Goal: Task Accomplishment & Management: Manage account settings

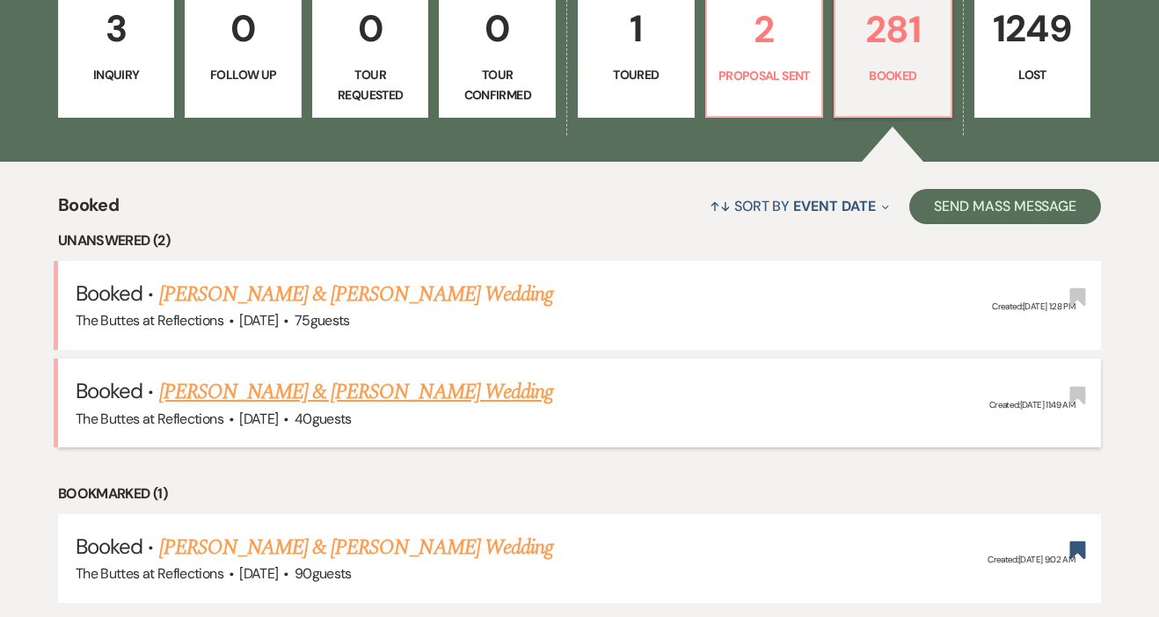
scroll to position [525, 0]
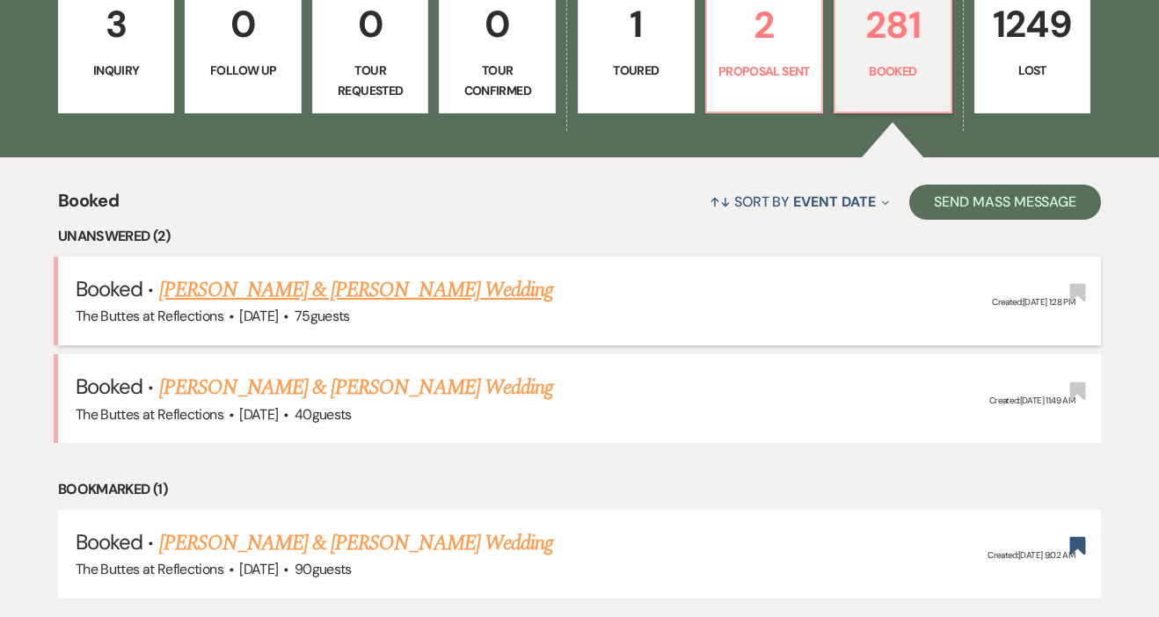
click at [288, 317] on span "·" at bounding box center [285, 317] width 5 height 0
click at [378, 289] on link "[PERSON_NAME] & [PERSON_NAME] Wedding" at bounding box center [356, 290] width 394 height 32
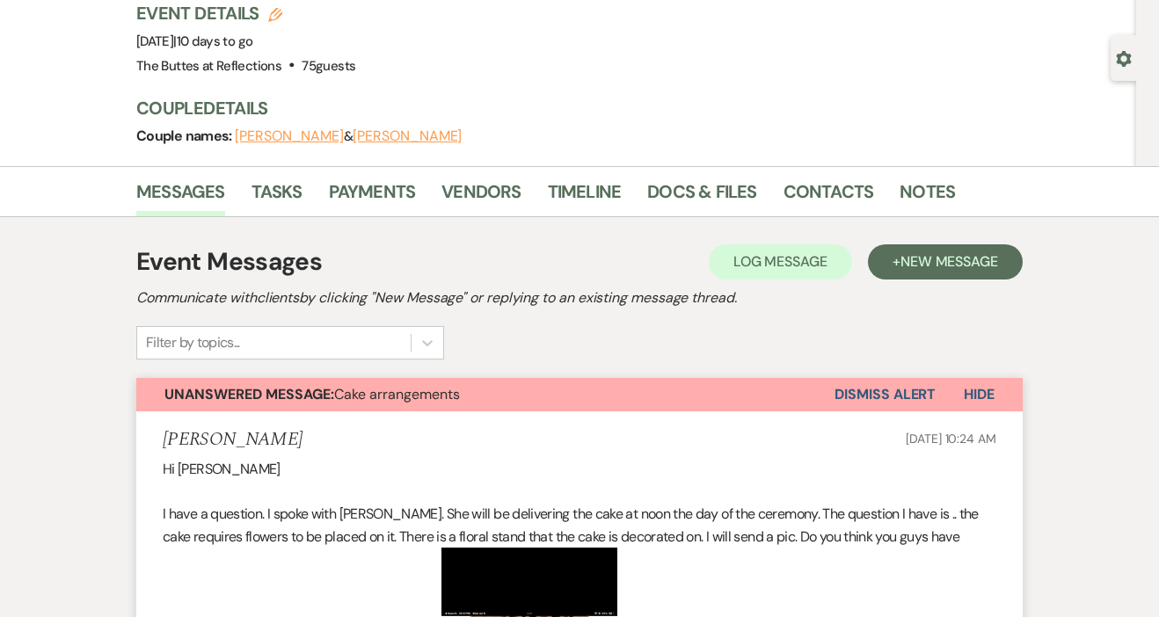
scroll to position [125, 0]
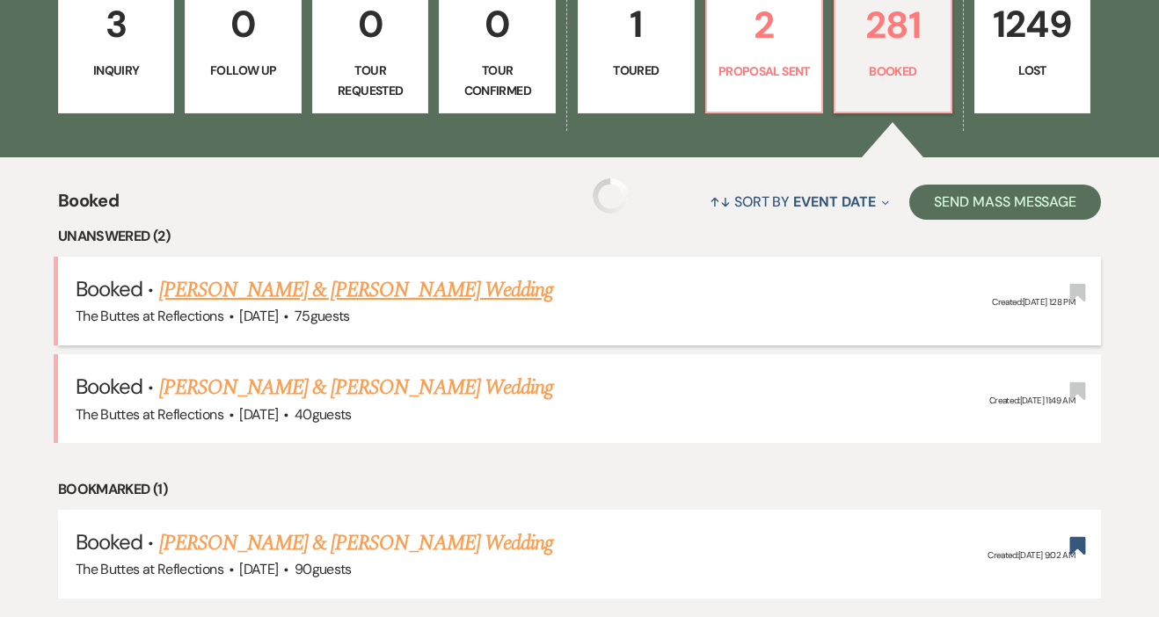
scroll to position [545, 0]
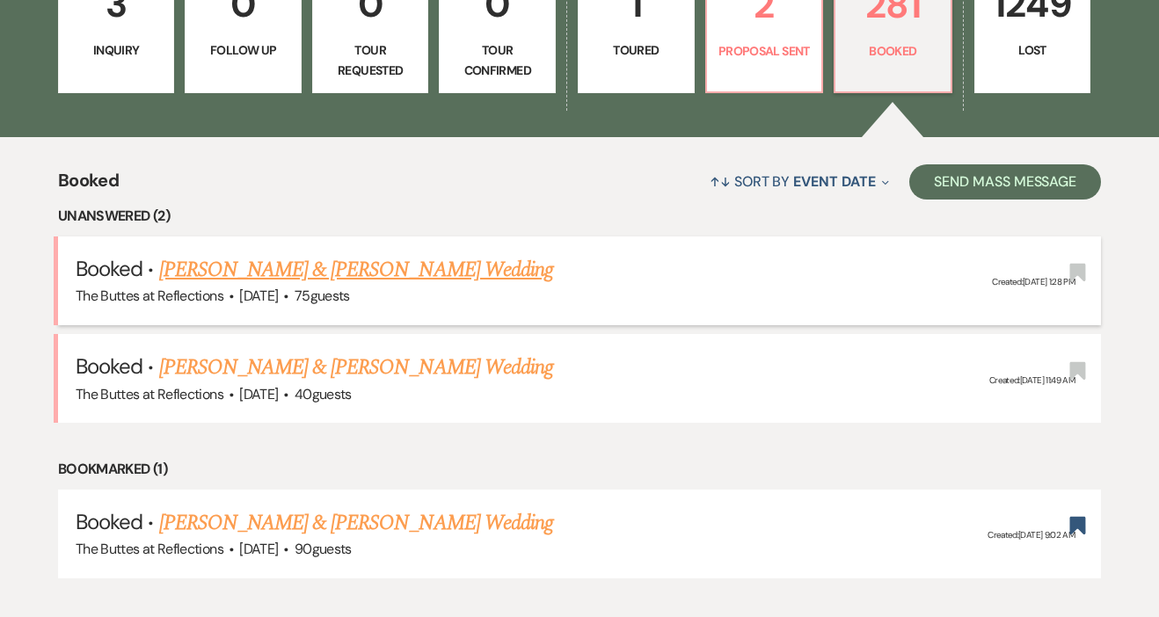
click at [346, 269] on link "[PERSON_NAME] & [PERSON_NAME] Wedding" at bounding box center [356, 270] width 394 height 32
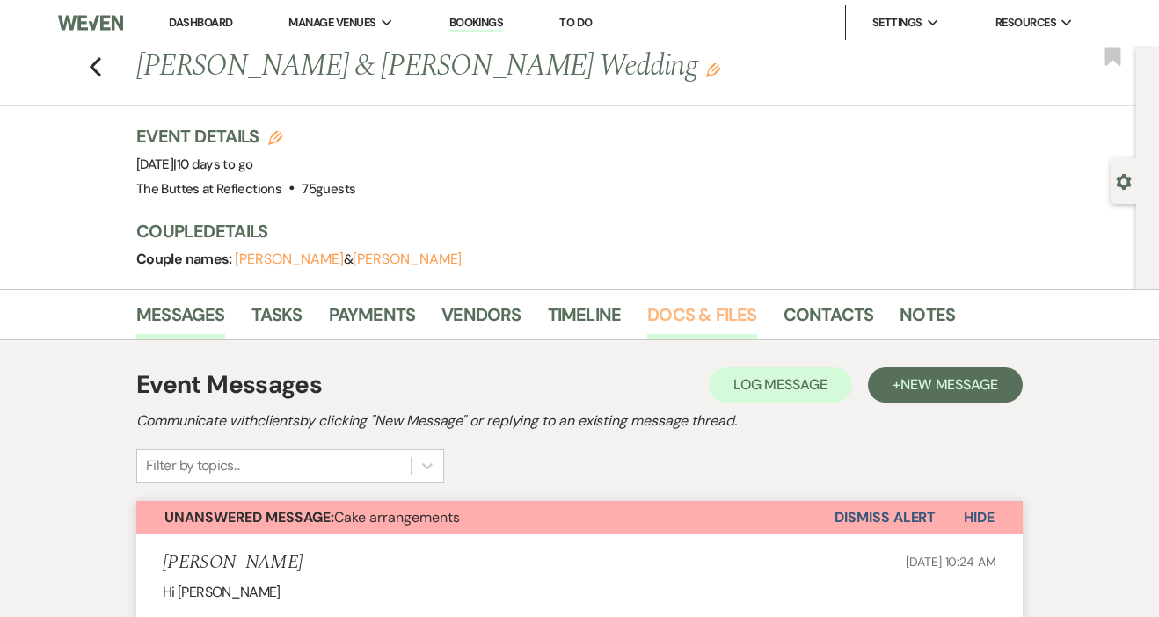
click at [681, 313] on link "Docs & Files" at bounding box center [701, 320] width 109 height 39
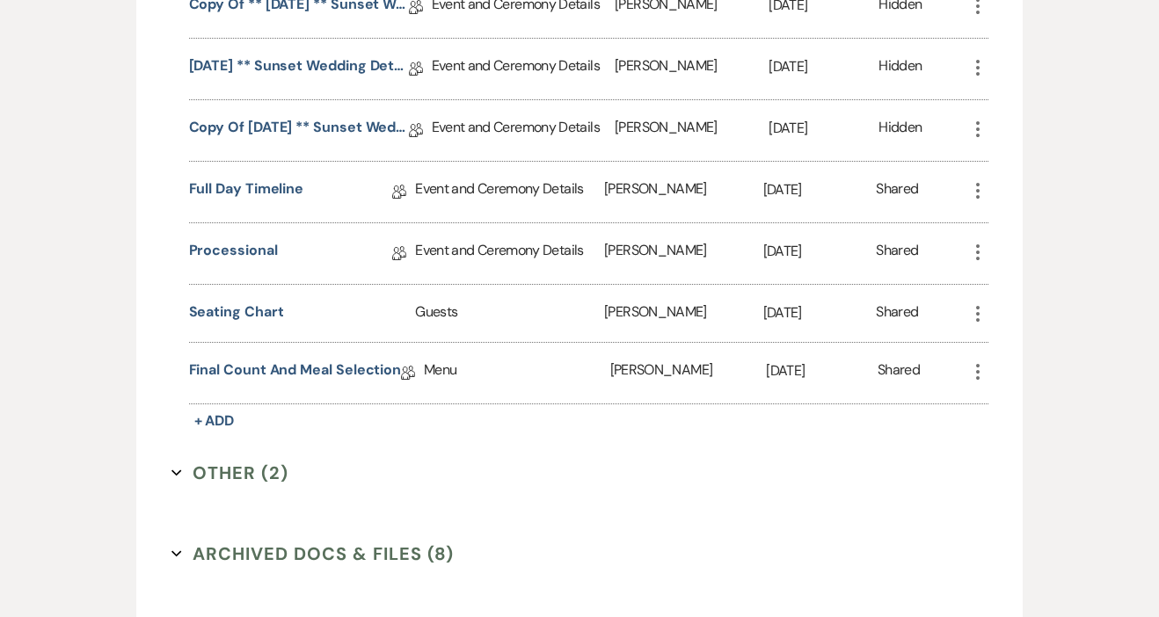
scroll to position [2008, 0]
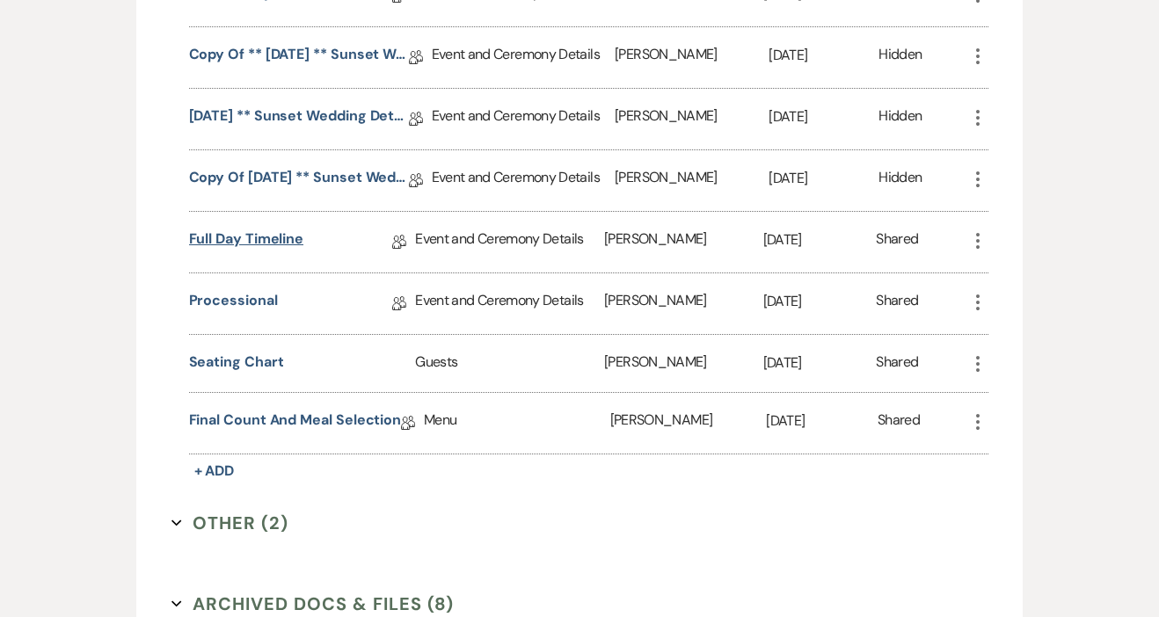
click at [250, 237] on link "Full Day Timeline" at bounding box center [246, 242] width 115 height 27
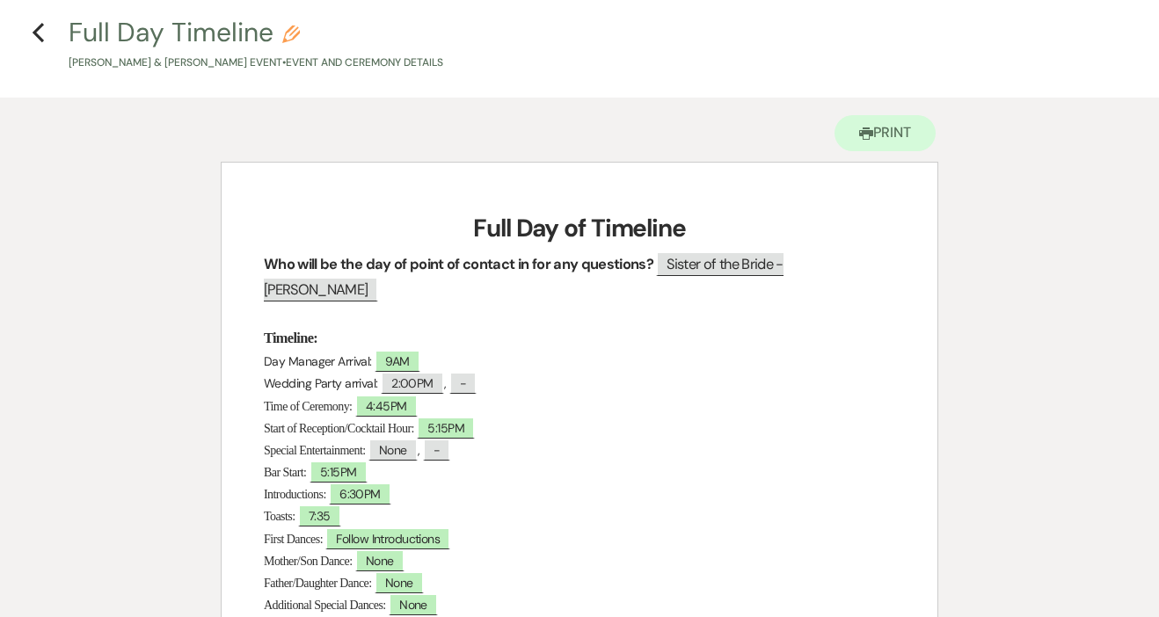
scroll to position [77, 0]
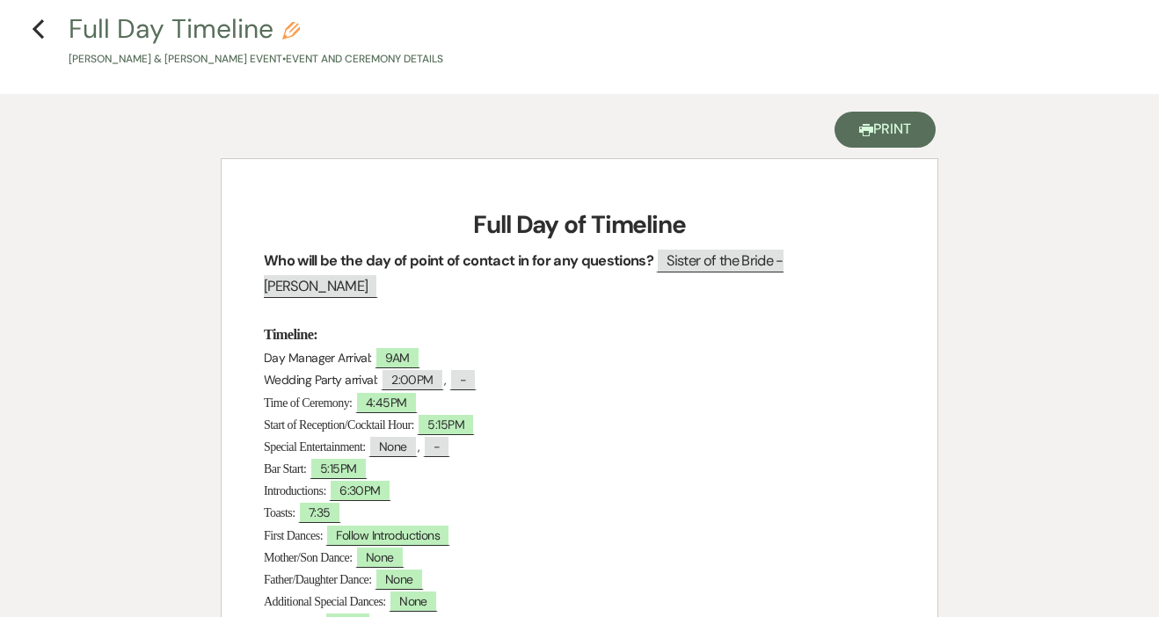
click at [869, 126] on button "Printer Print" at bounding box center [884, 130] width 101 height 36
click at [36, 25] on icon "Previous" at bounding box center [38, 28] width 13 height 21
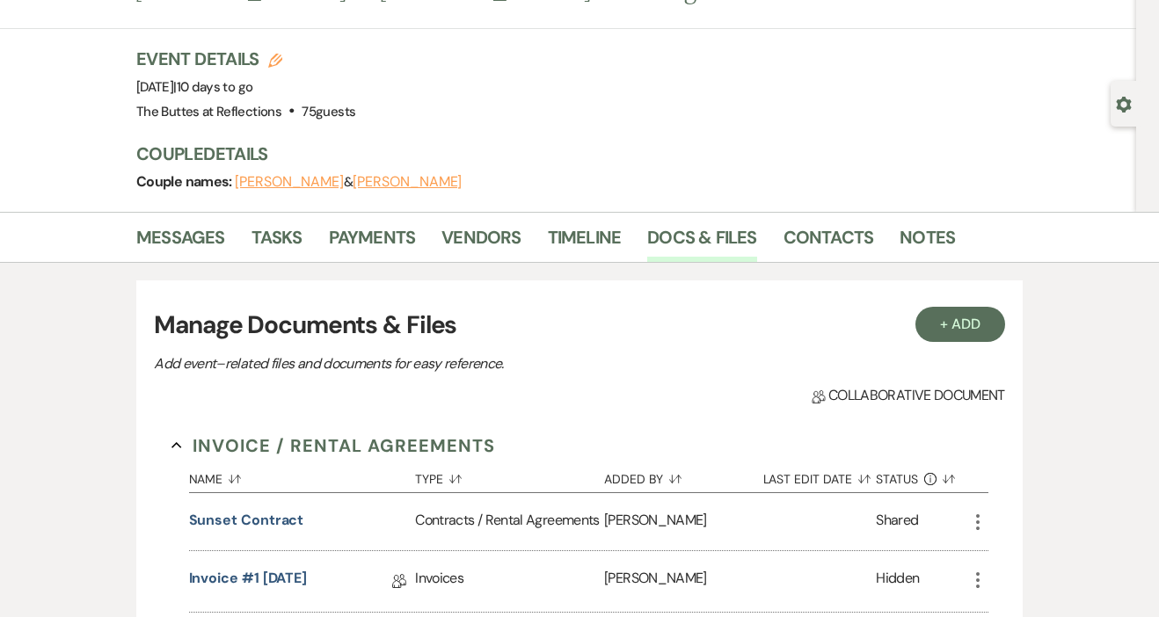
scroll to position [2008, 0]
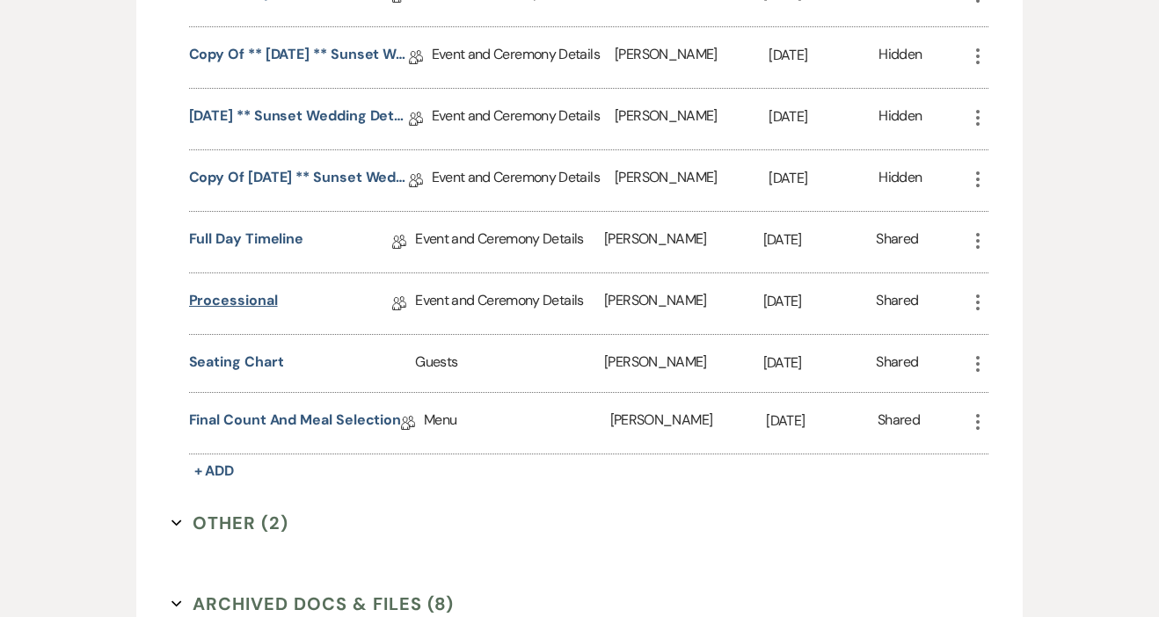
click at [265, 305] on link "Processional" at bounding box center [233, 303] width 89 height 27
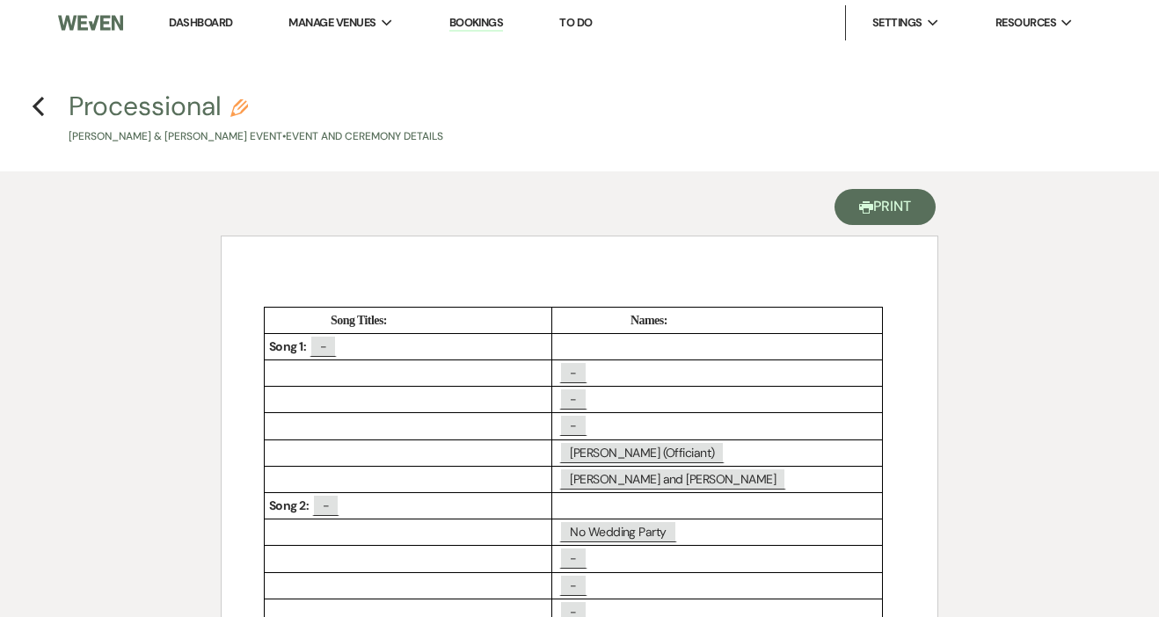
click at [870, 214] on button "Printer Print" at bounding box center [884, 207] width 101 height 36
click at [36, 110] on use "button" at bounding box center [38, 106] width 11 height 19
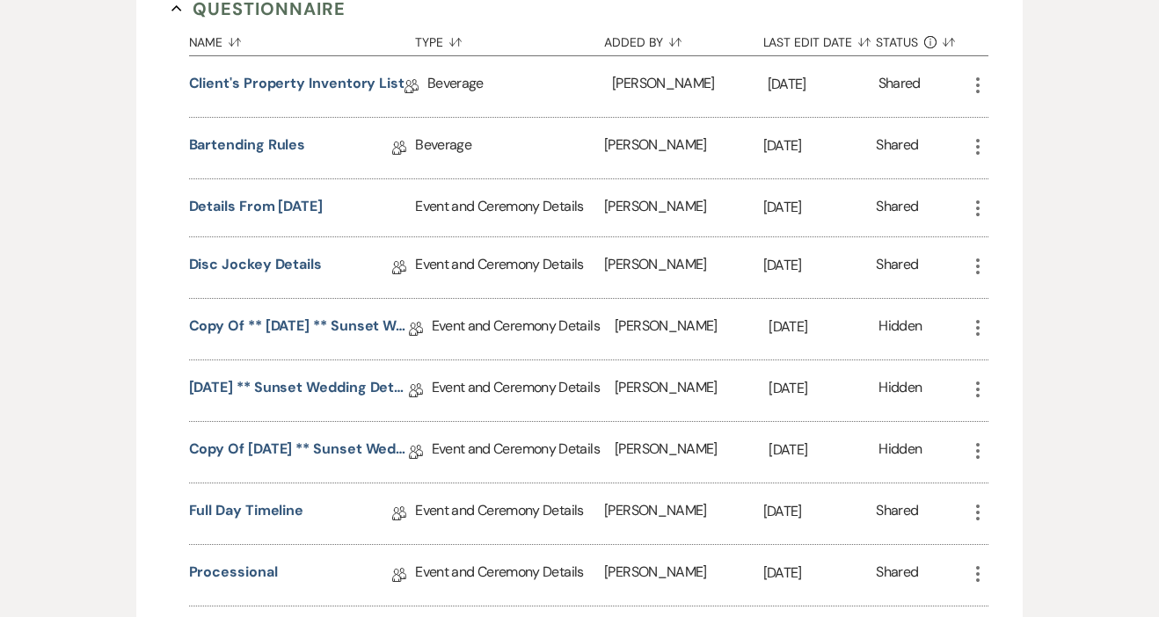
scroll to position [1782, 0]
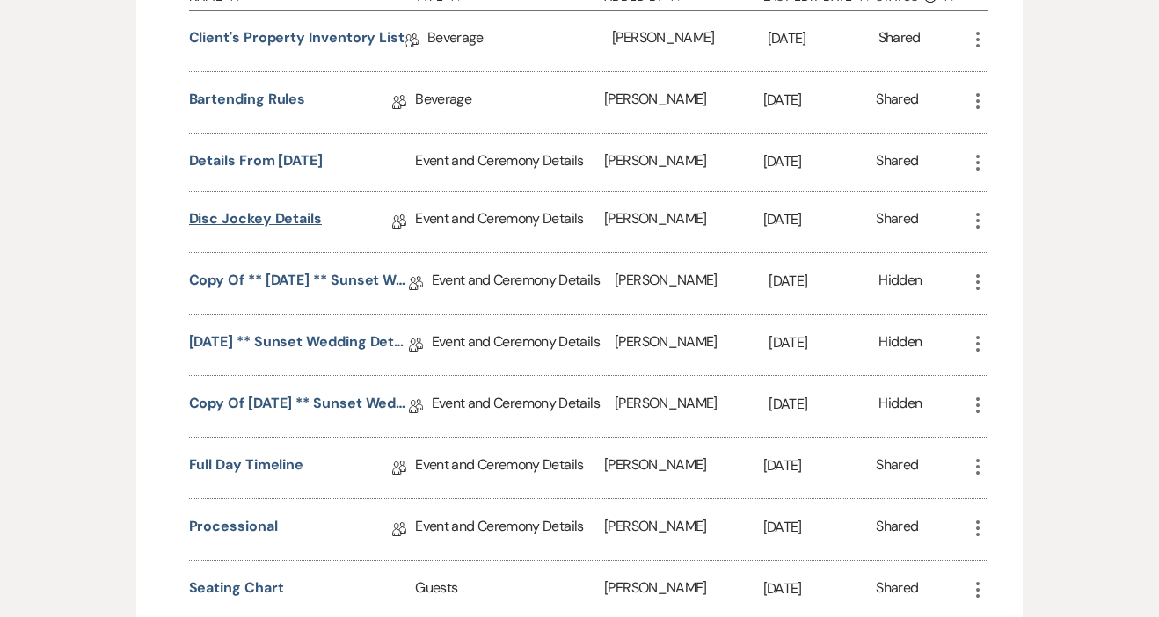
click at [266, 228] on link "Disc Jockey Details" at bounding box center [255, 221] width 133 height 27
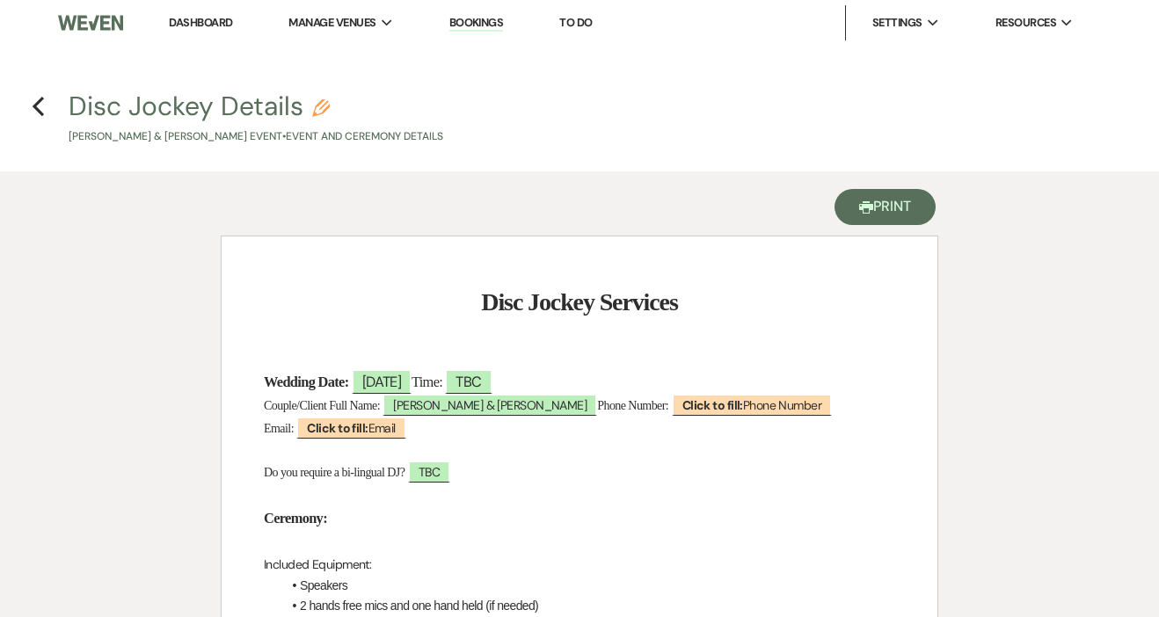
click at [883, 211] on button "Printer Print" at bounding box center [884, 207] width 101 height 36
click at [42, 108] on icon "Previous" at bounding box center [38, 106] width 13 height 21
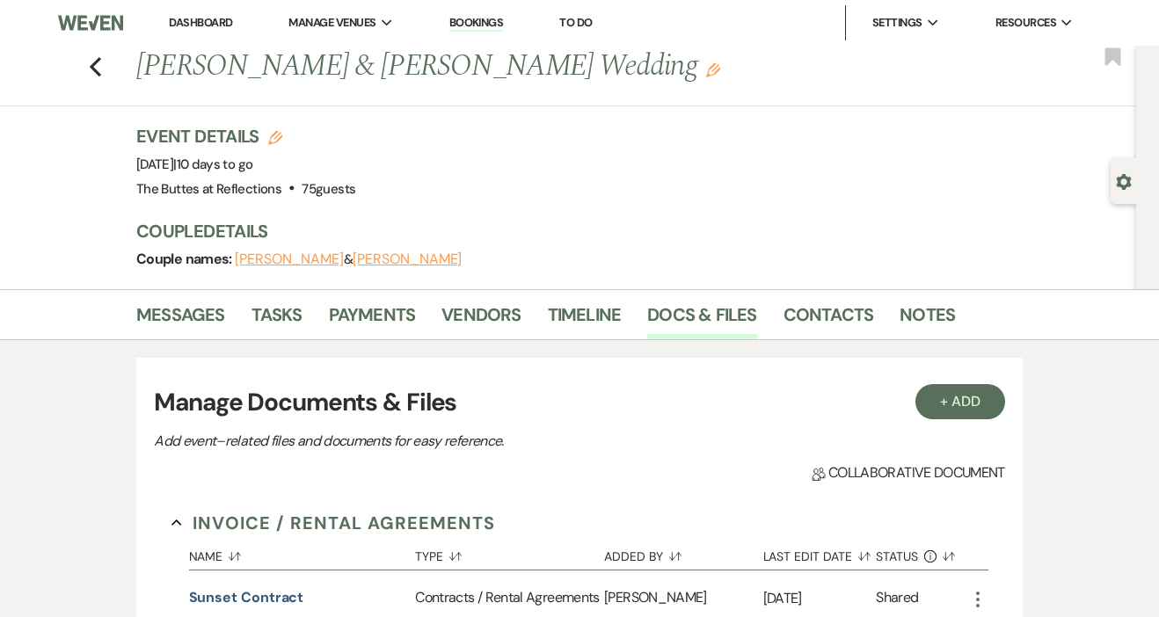
click at [104, 69] on div "Previous Jacqueline Black & Orlando Black's Wedding Edit Bookmark" at bounding box center [563, 76] width 1145 height 61
click at [98, 67] on icon "Previous" at bounding box center [95, 66] width 13 height 21
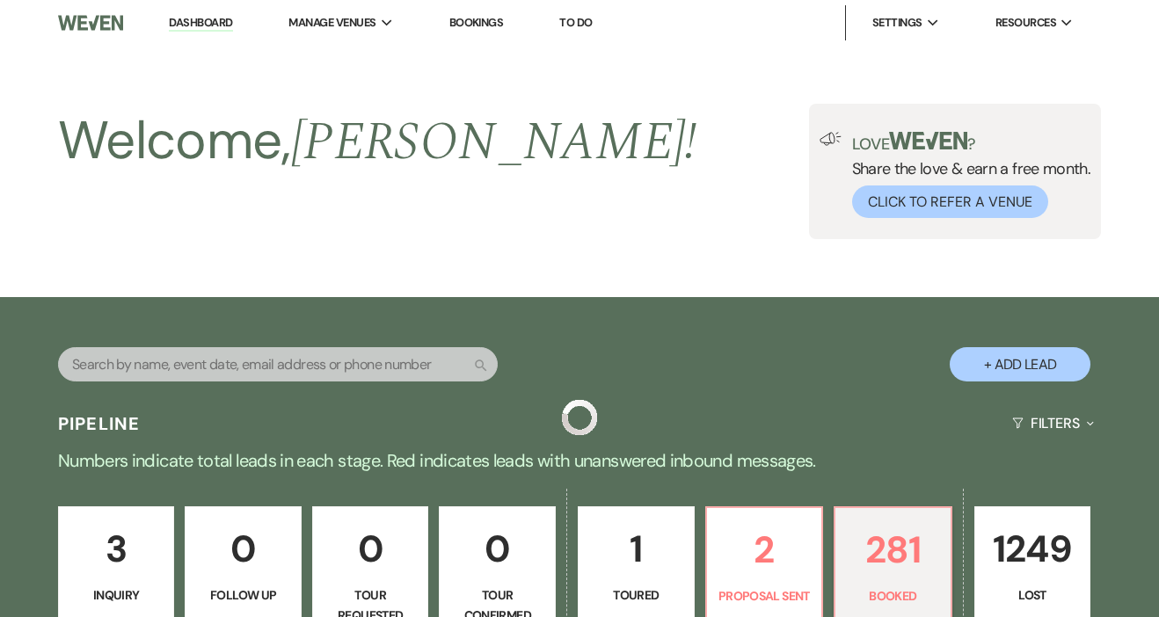
scroll to position [545, 0]
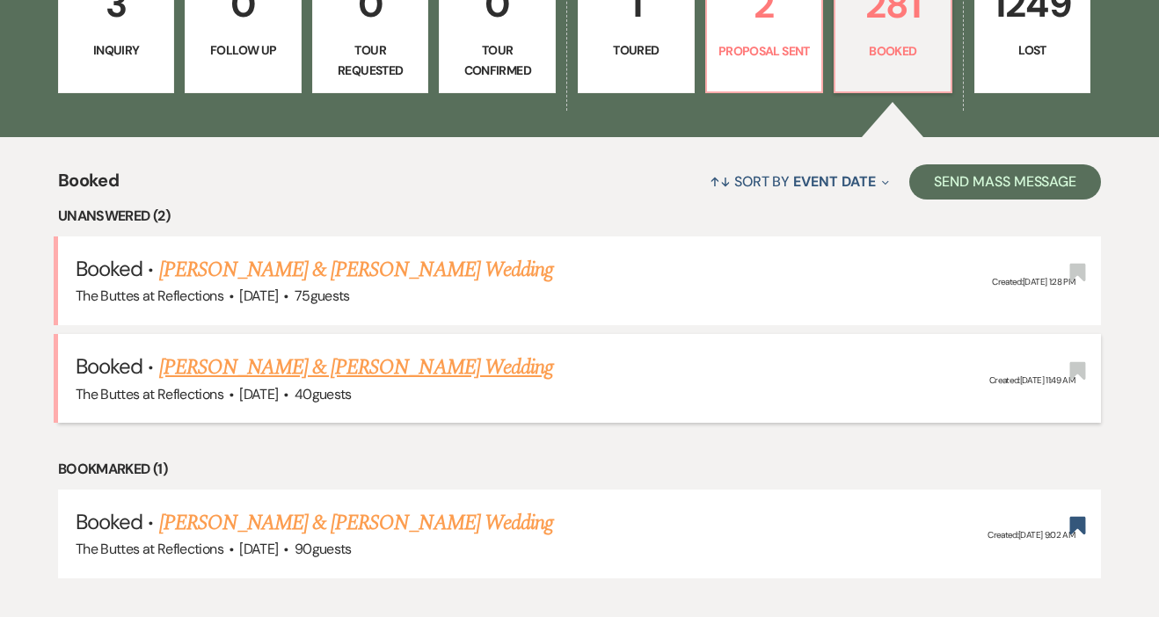
click at [378, 369] on link "[PERSON_NAME] & [PERSON_NAME] Wedding" at bounding box center [356, 368] width 394 height 32
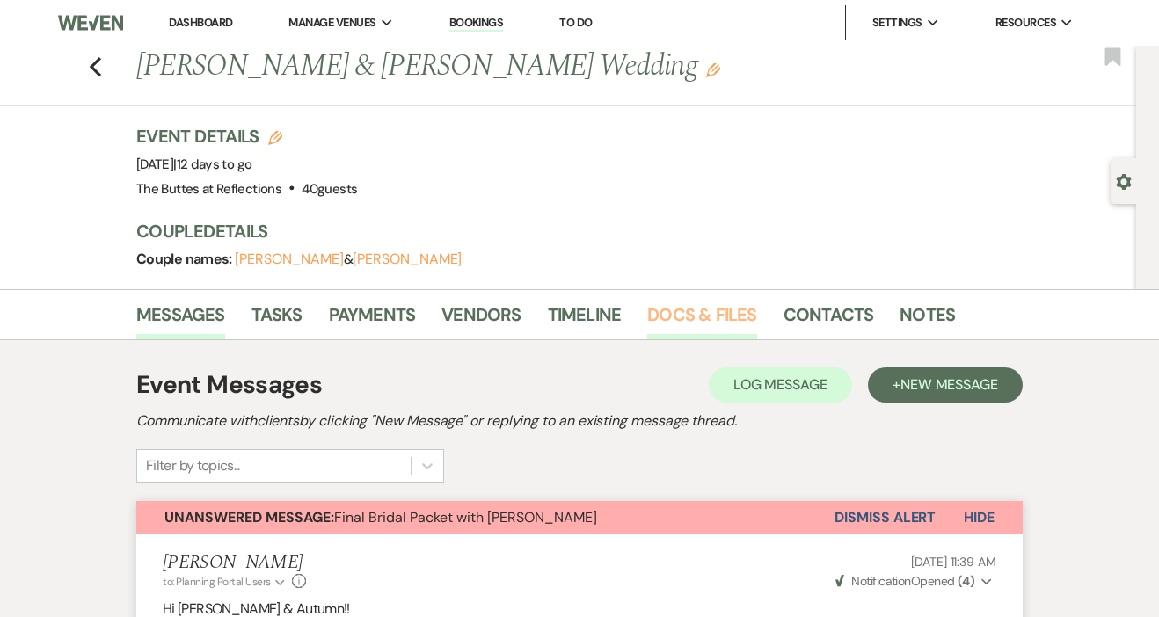
click at [689, 316] on link "Docs & Files" at bounding box center [701, 320] width 109 height 39
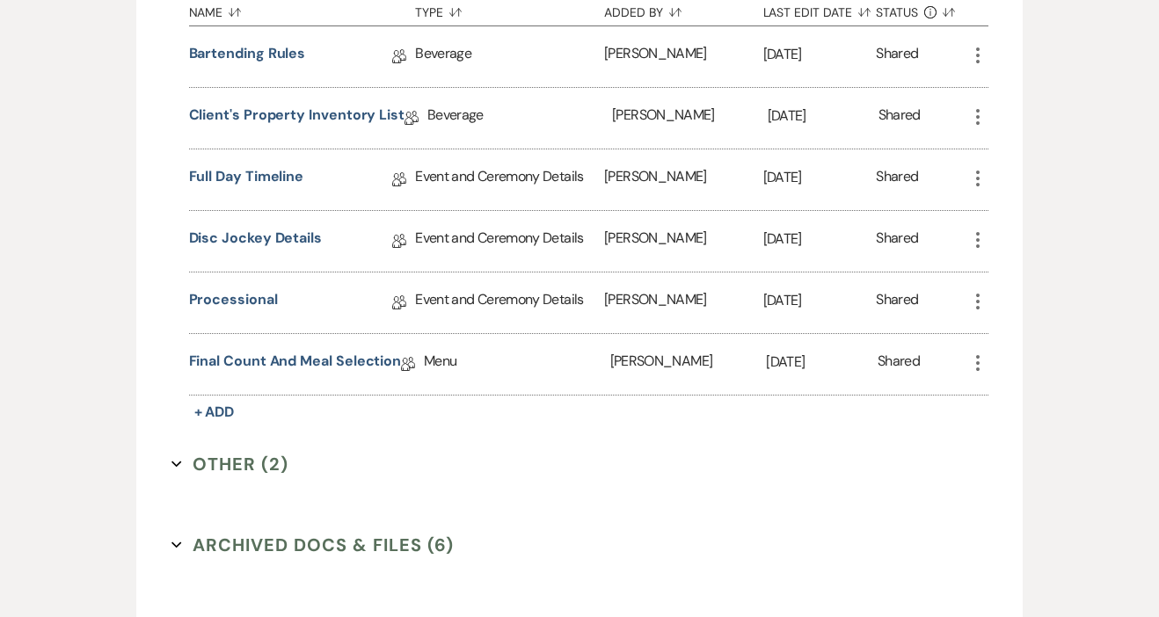
scroll to position [861, 0]
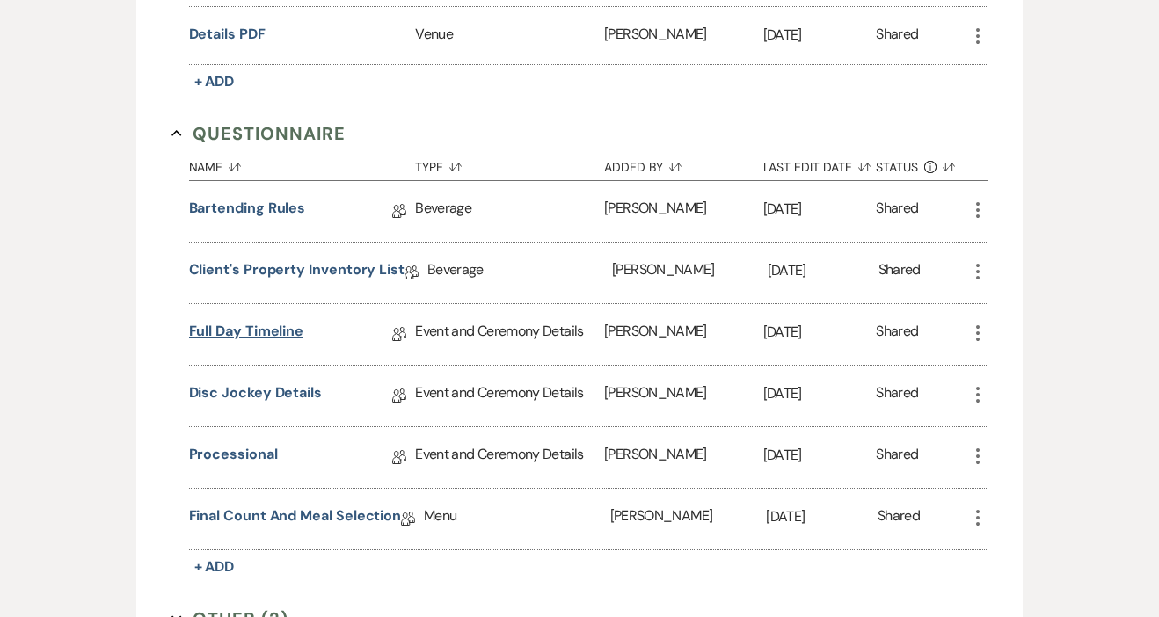
click at [264, 334] on link "Full Day Timeline" at bounding box center [246, 334] width 115 height 27
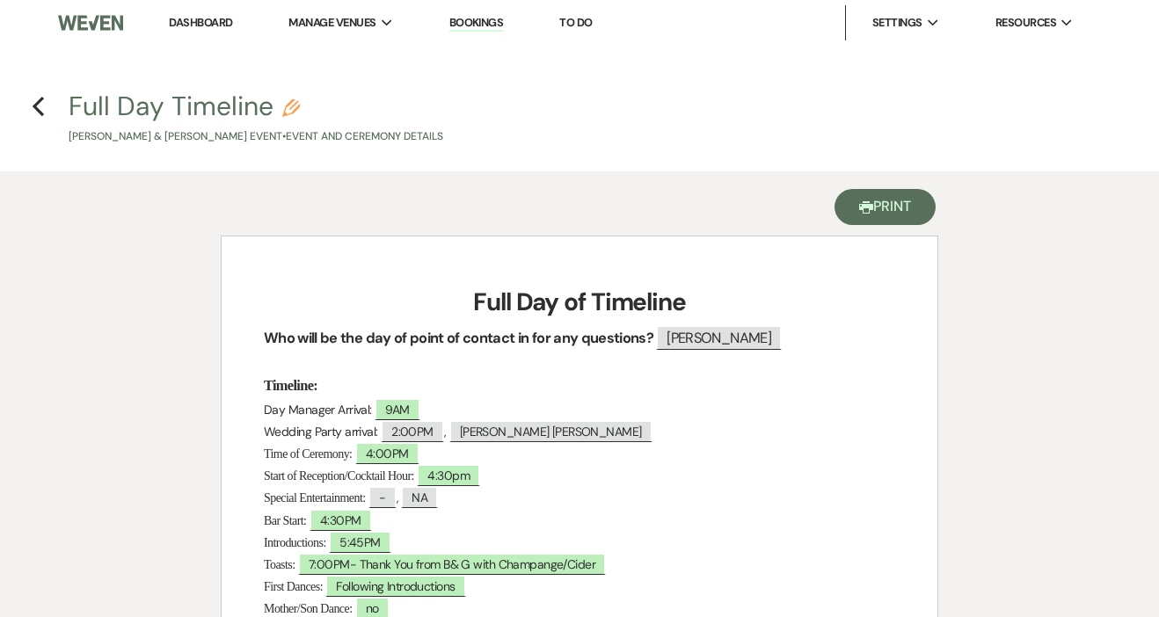
click at [887, 209] on button "Printer Print" at bounding box center [884, 207] width 101 height 36
click at [37, 104] on use "button" at bounding box center [38, 106] width 11 height 19
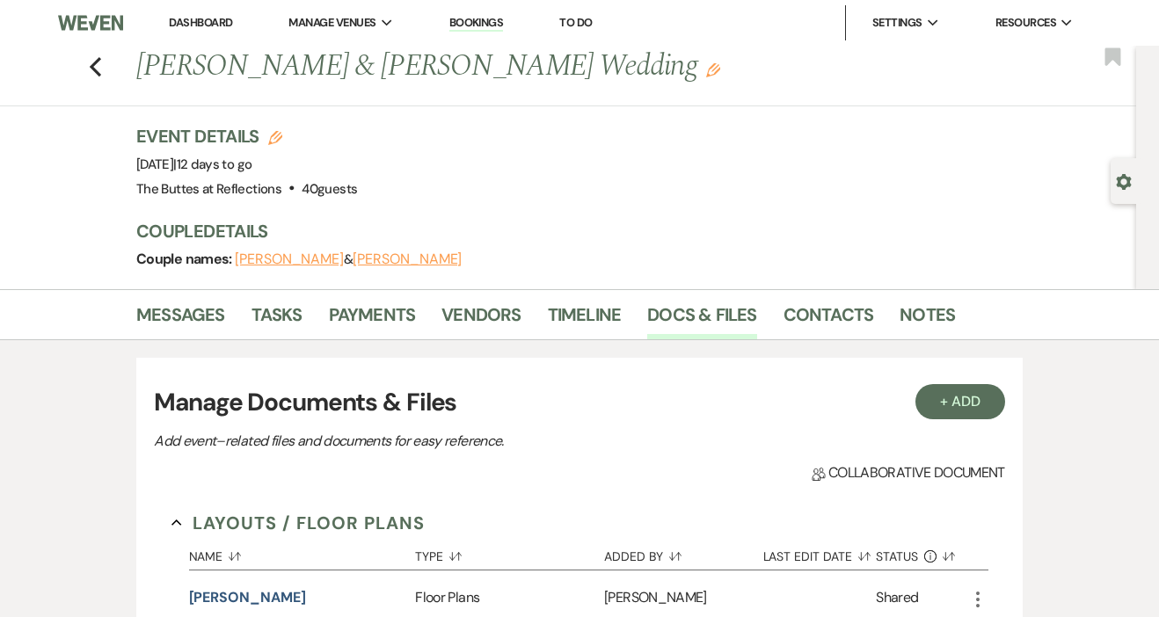
scroll to position [861, 0]
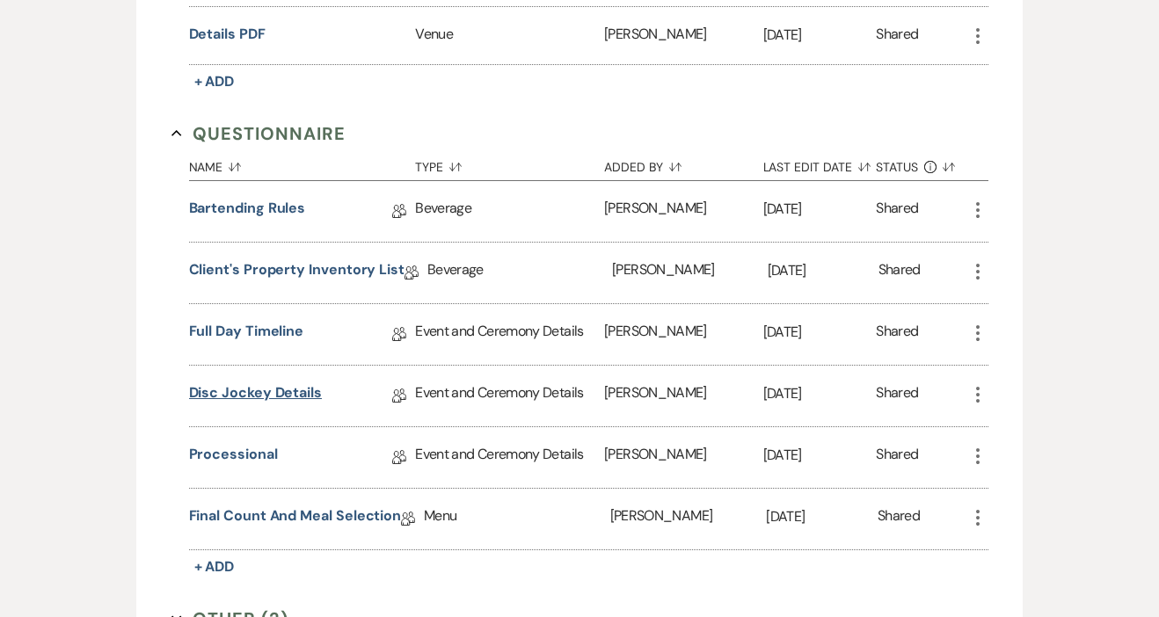
click at [269, 391] on link "Disc Jockey Details" at bounding box center [255, 395] width 133 height 27
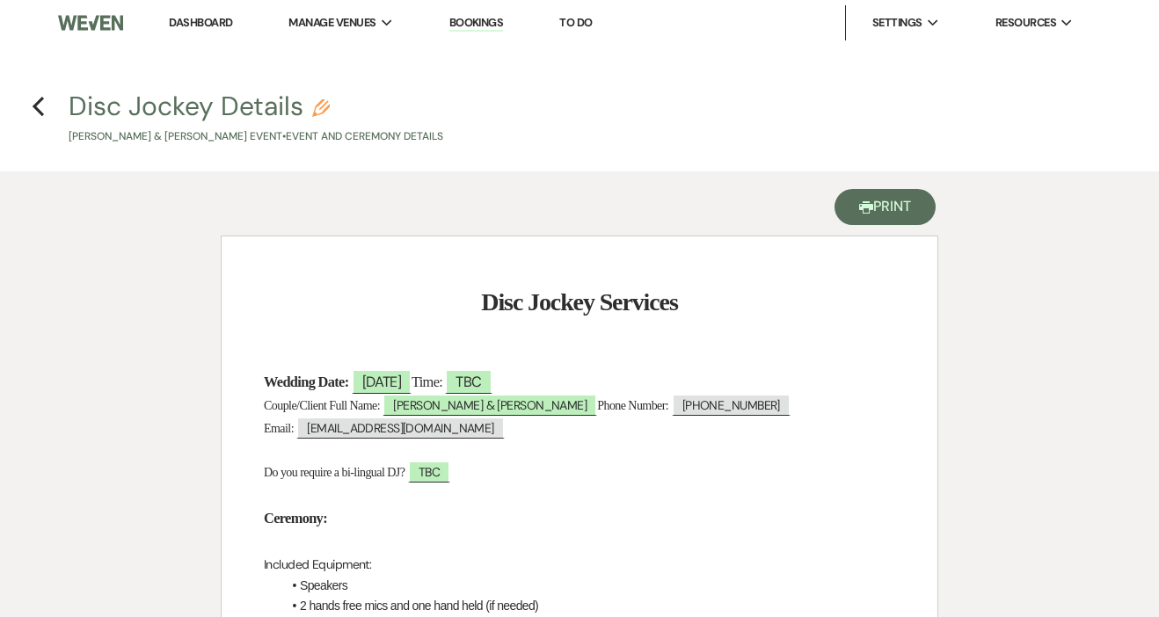
click at [869, 206] on button "Printer Print" at bounding box center [884, 207] width 101 height 36
click at [43, 108] on icon "Previous" at bounding box center [38, 106] width 13 height 21
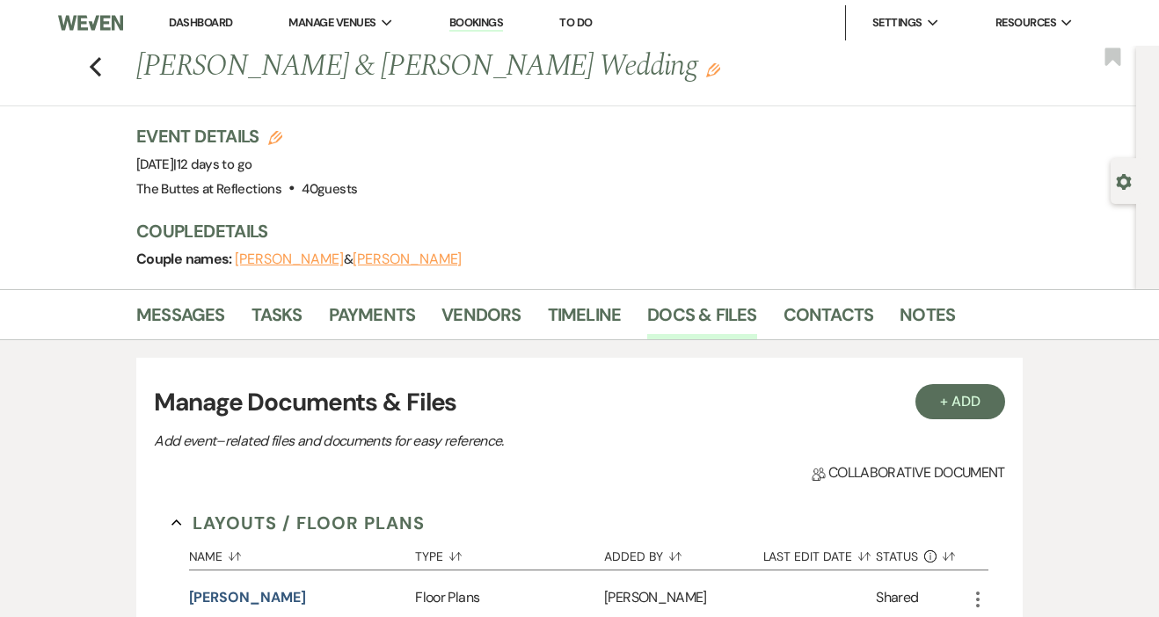
scroll to position [861, 0]
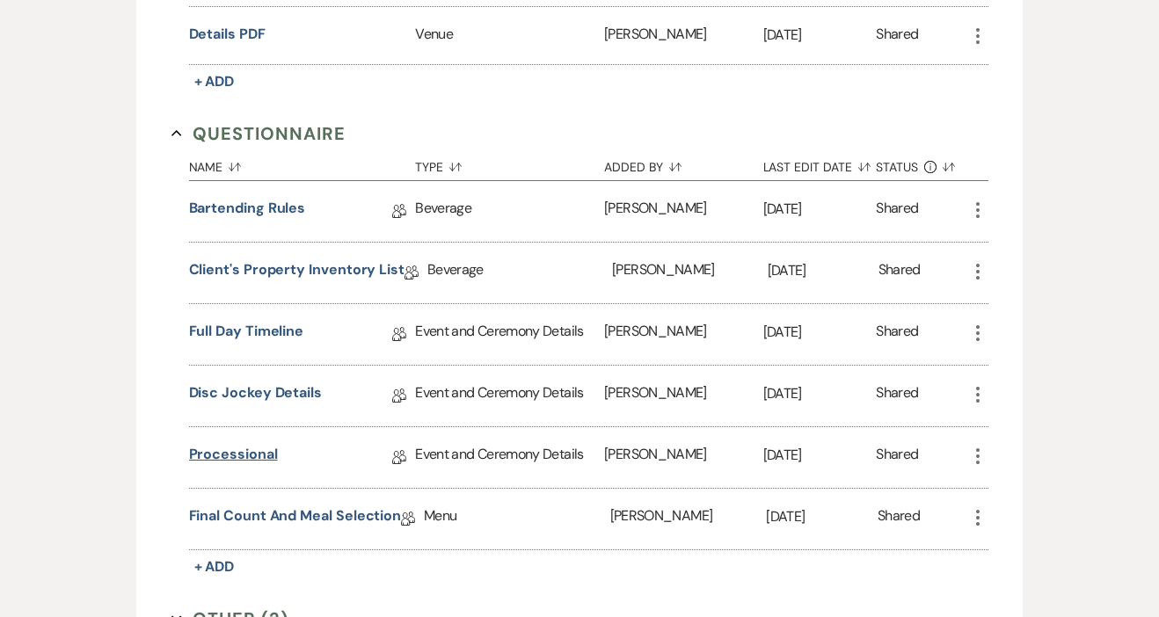
click at [253, 450] on link "Processional" at bounding box center [233, 457] width 89 height 27
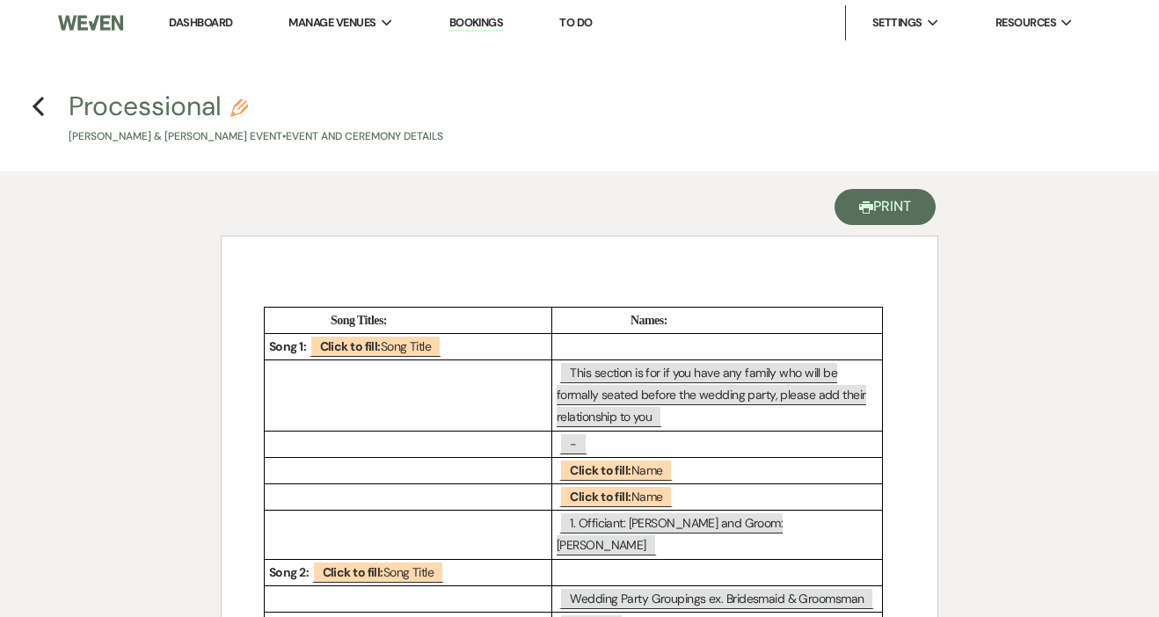
click at [899, 210] on button "Printer Print" at bounding box center [884, 207] width 101 height 36
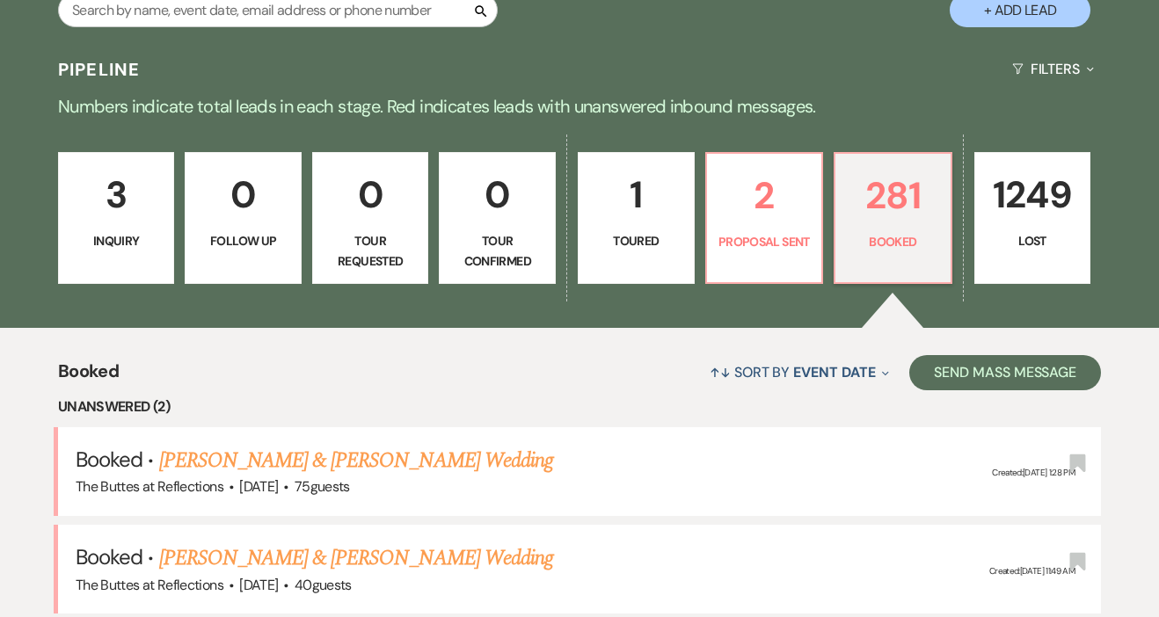
scroll to position [517, 0]
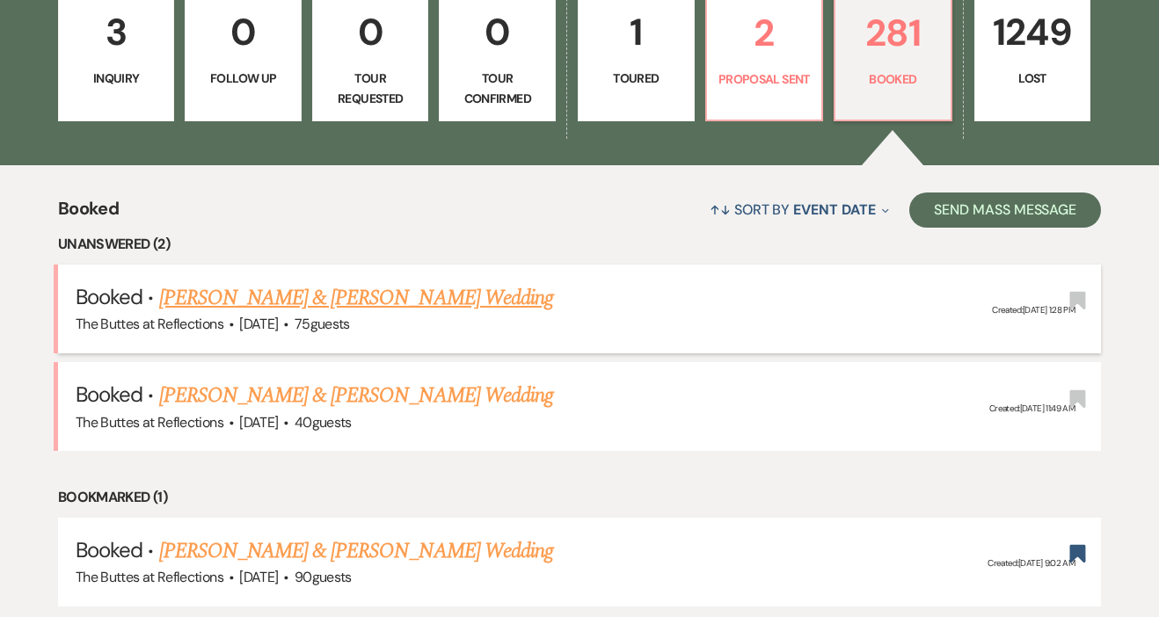
click at [403, 302] on link "[PERSON_NAME] & [PERSON_NAME] Wedding" at bounding box center [356, 298] width 394 height 32
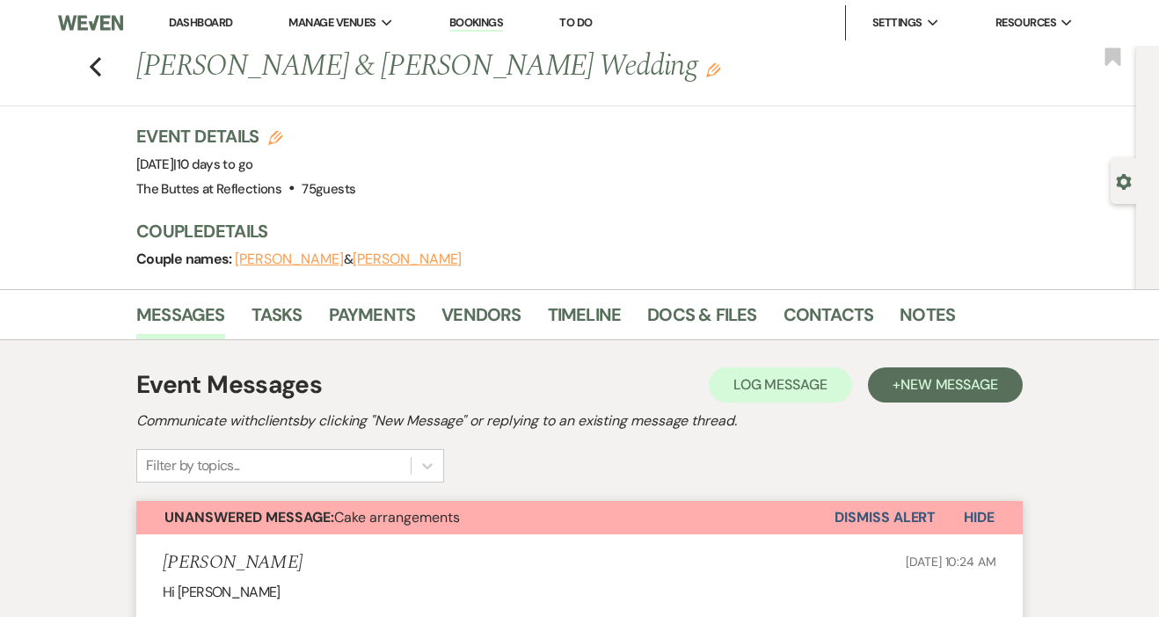
click at [288, 256] on button "[PERSON_NAME]" at bounding box center [289, 259] width 109 height 14
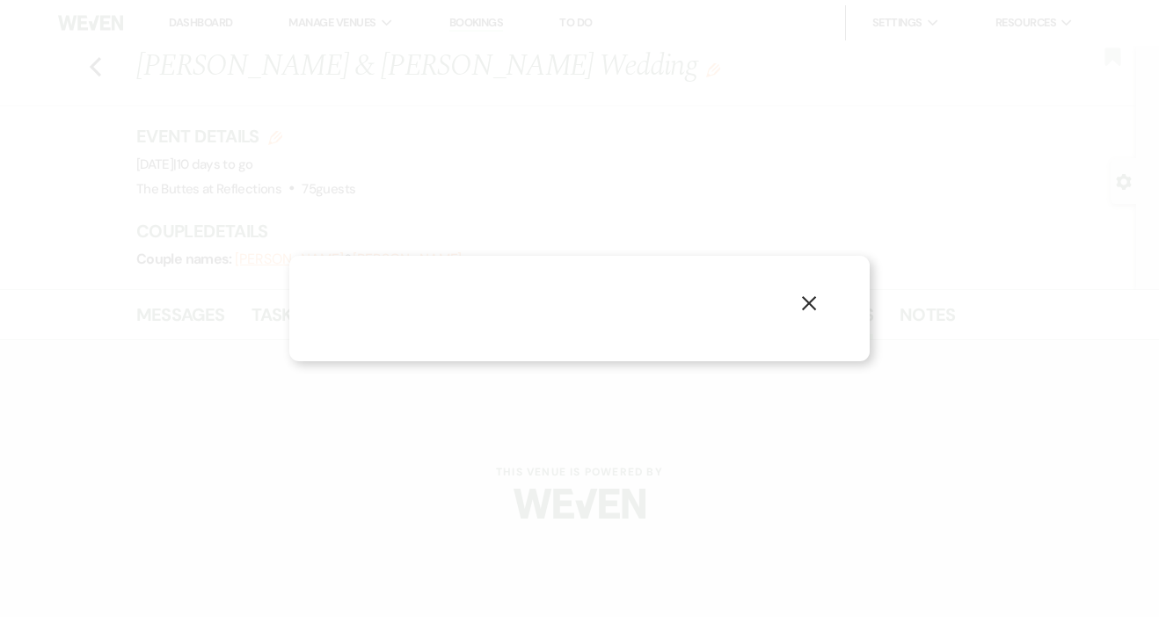
select select "1"
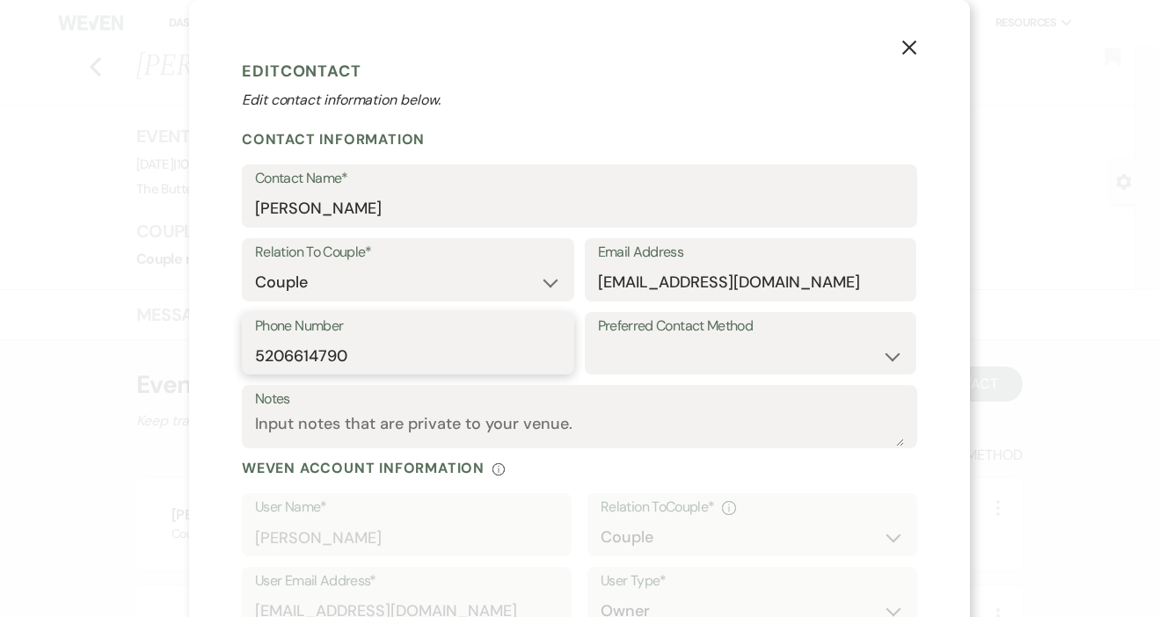
drag, startPoint x: 351, startPoint y: 356, endPoint x: 186, endPoint y: 345, distance: 164.7
click at [382, 37] on div "X Edit Contact Edit contact information below. Contact Information Contact Name…" at bounding box center [579, 364] width 781 height 729
click at [913, 46] on icon "X" at bounding box center [909, 48] width 16 height 16
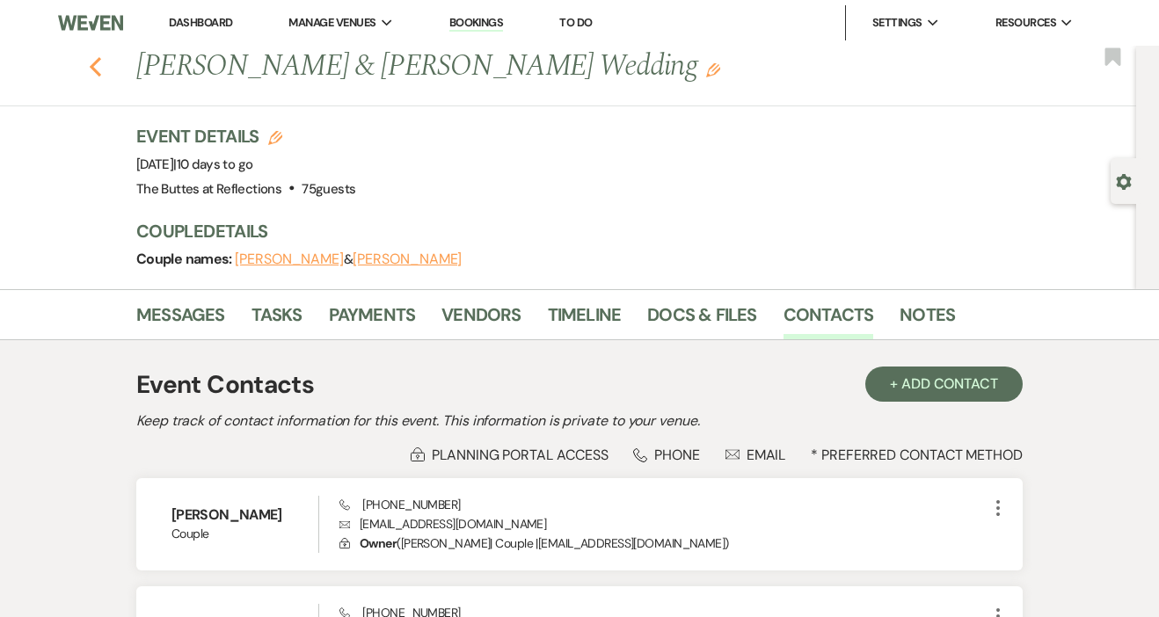
click at [99, 61] on icon "Previous" at bounding box center [95, 66] width 13 height 21
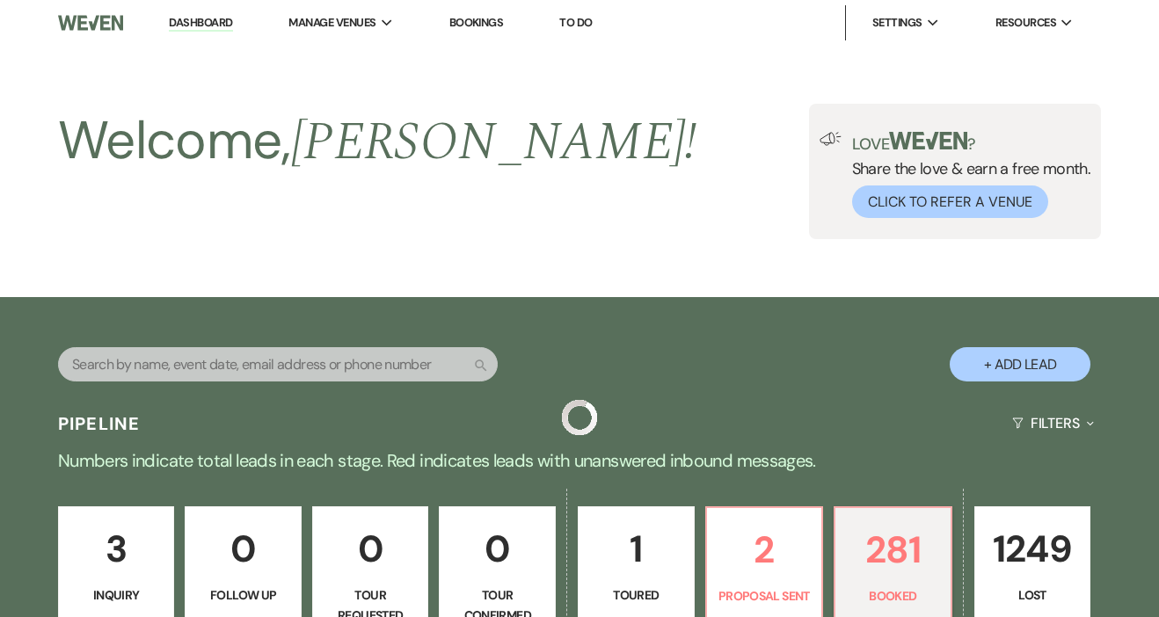
scroll to position [517, 0]
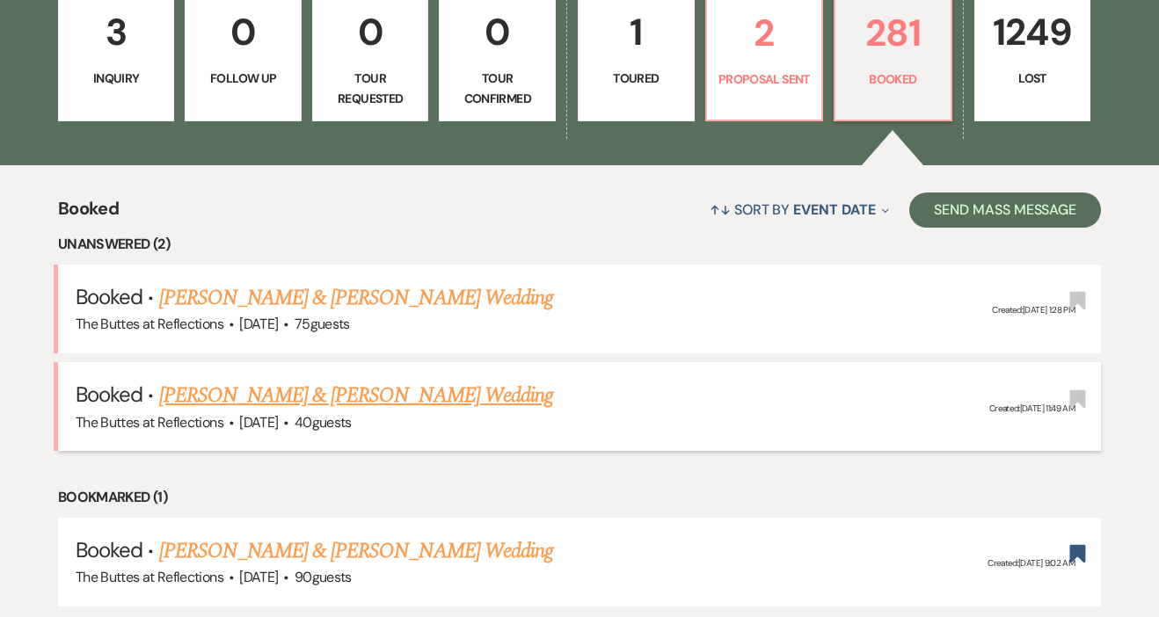
click at [214, 399] on link "[PERSON_NAME] & [PERSON_NAME] Wedding" at bounding box center [356, 396] width 394 height 32
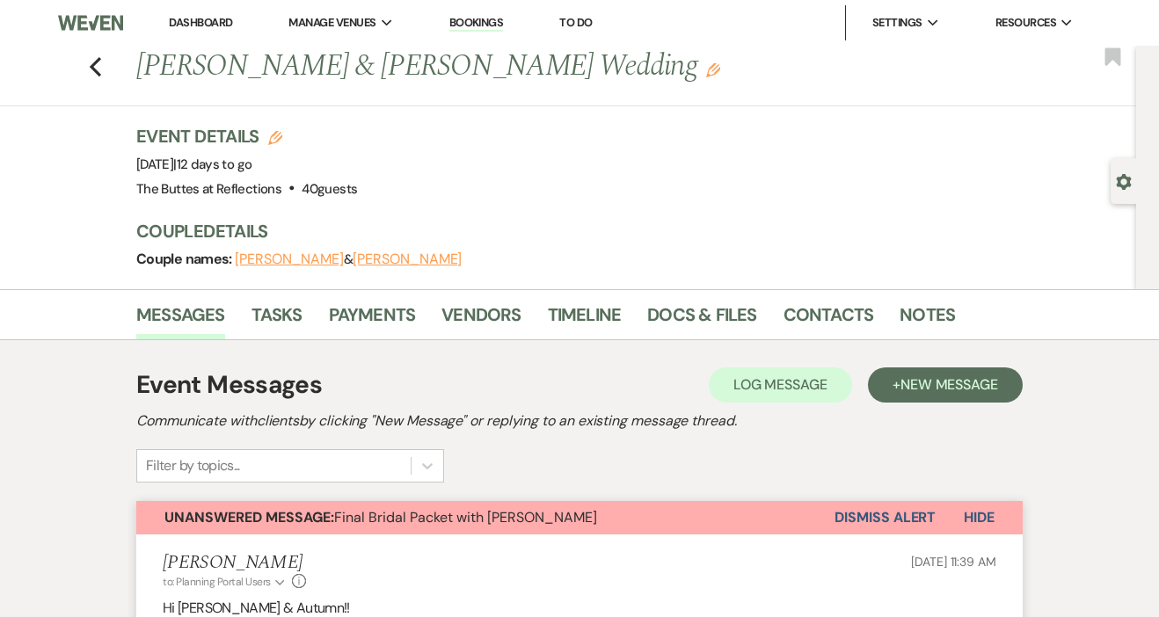
click at [269, 266] on button "[PERSON_NAME]" at bounding box center [289, 259] width 109 height 14
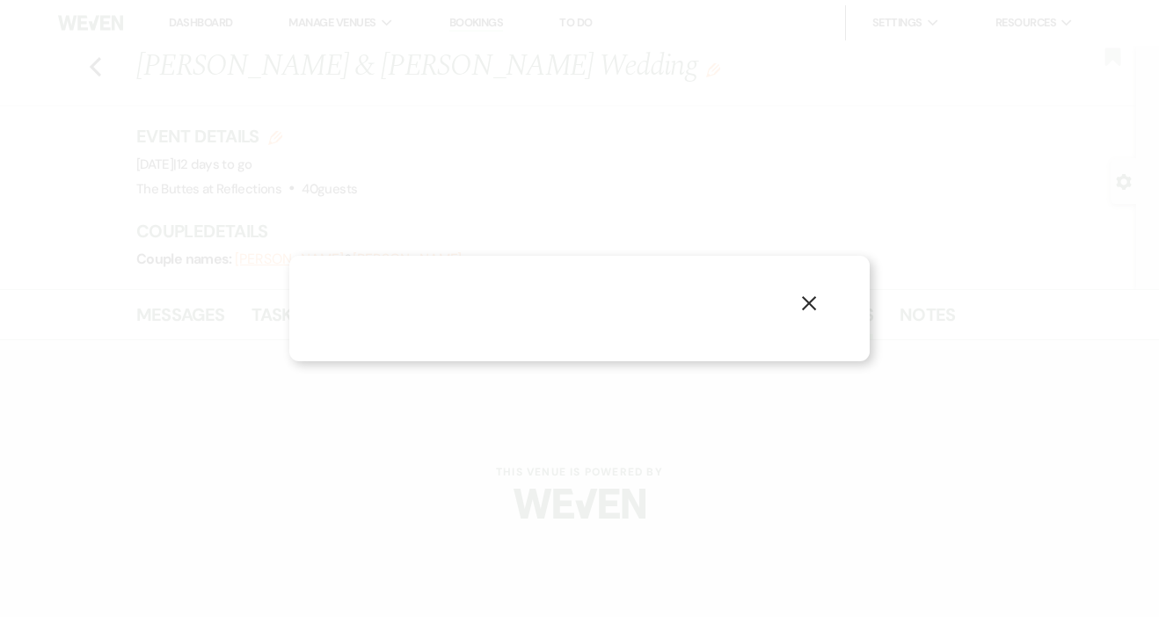
select select "1"
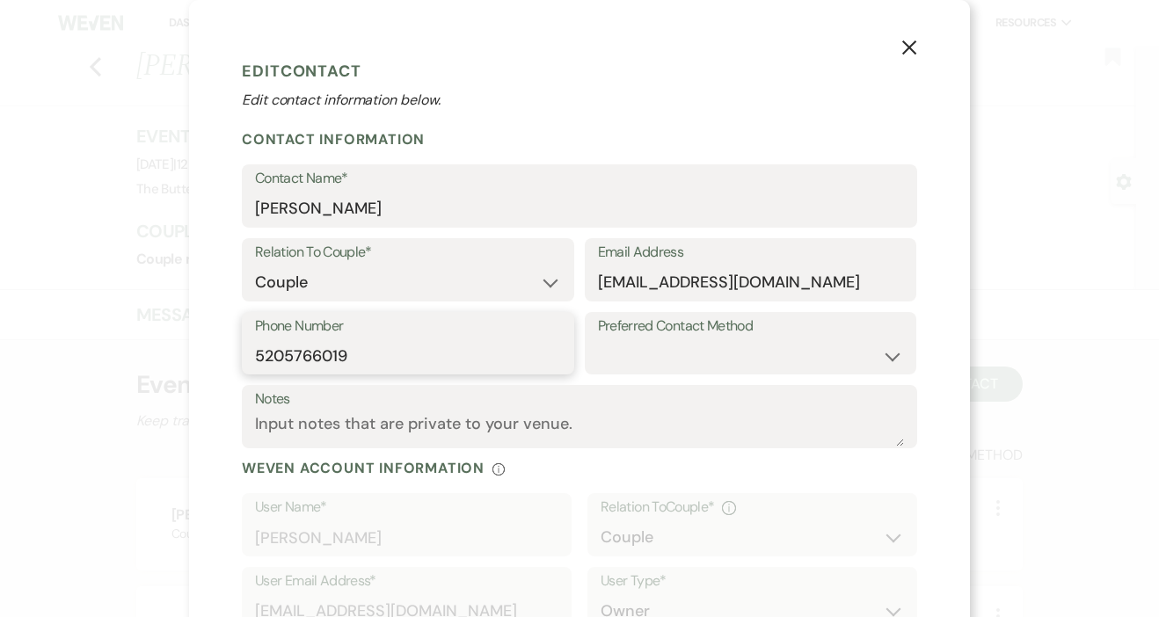
drag, startPoint x: 349, startPoint y: 354, endPoint x: 203, endPoint y: 353, distance: 145.9
click at [913, 46] on icon "X" at bounding box center [909, 48] width 16 height 16
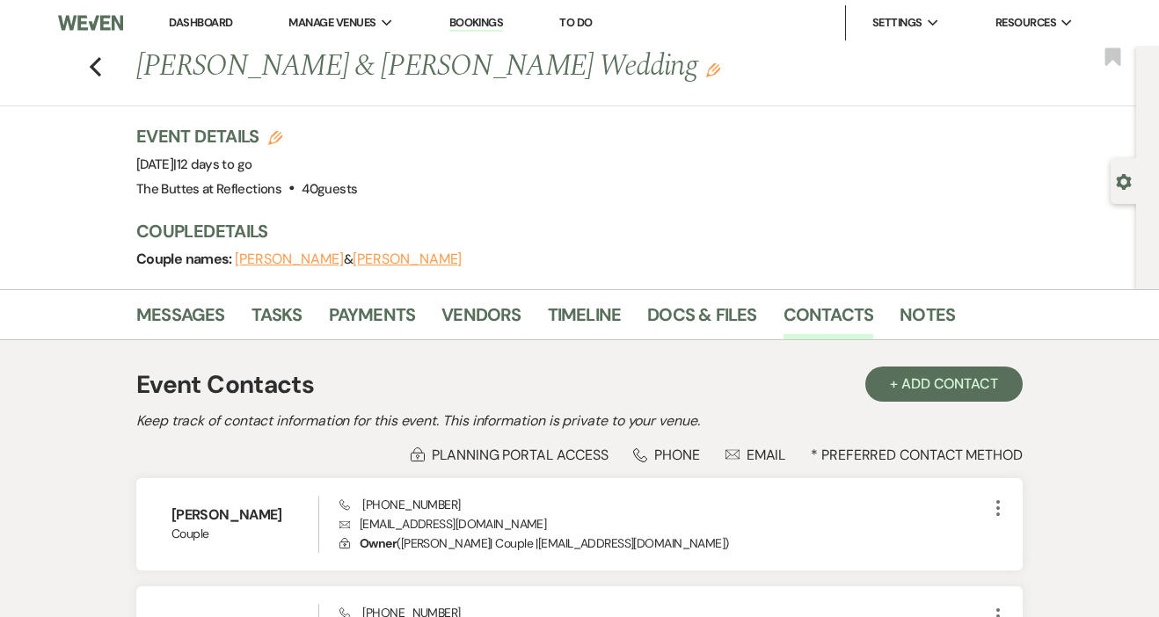
click at [261, 257] on button "[PERSON_NAME]" at bounding box center [289, 259] width 109 height 14
select select "1"
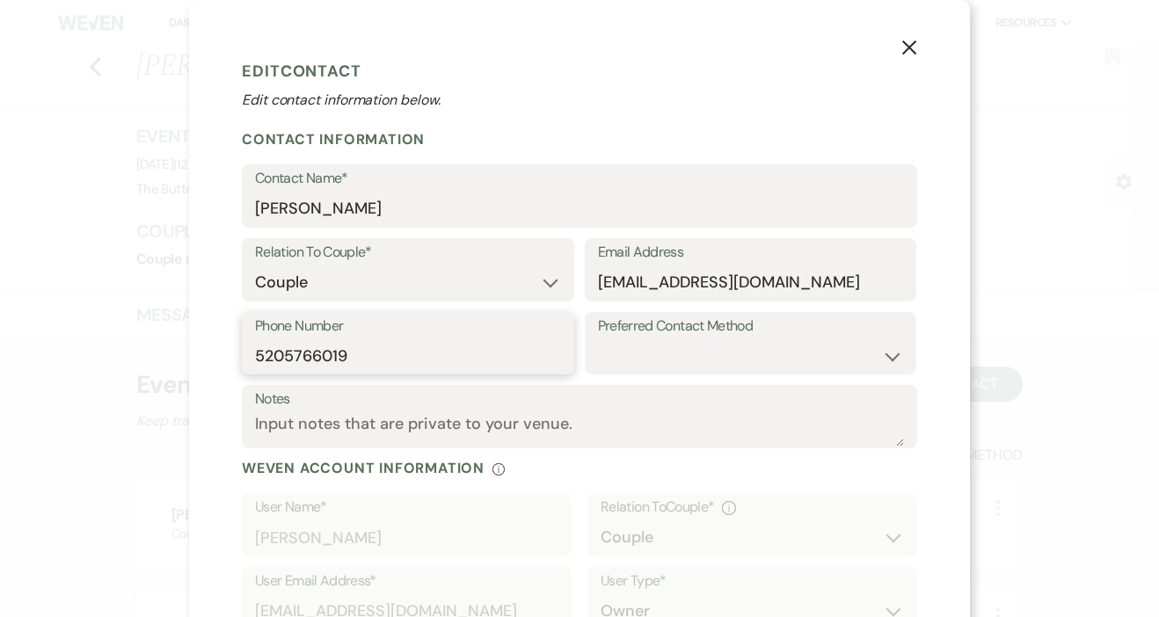
drag, startPoint x: 354, startPoint y: 349, endPoint x: 178, endPoint y: 346, distance: 176.7
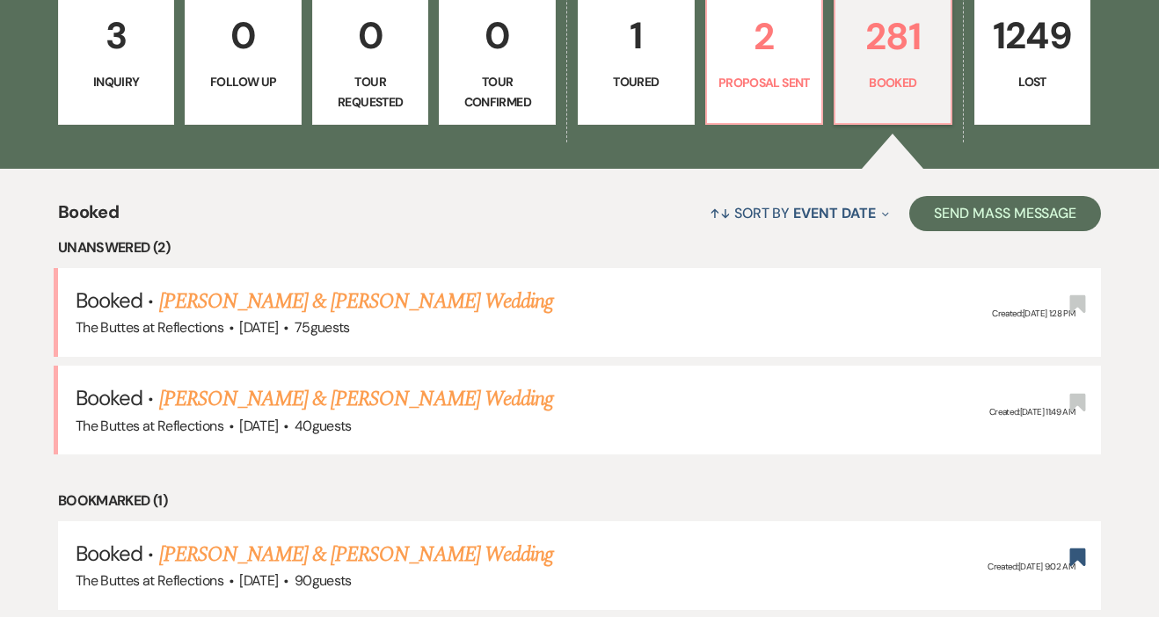
scroll to position [535, 0]
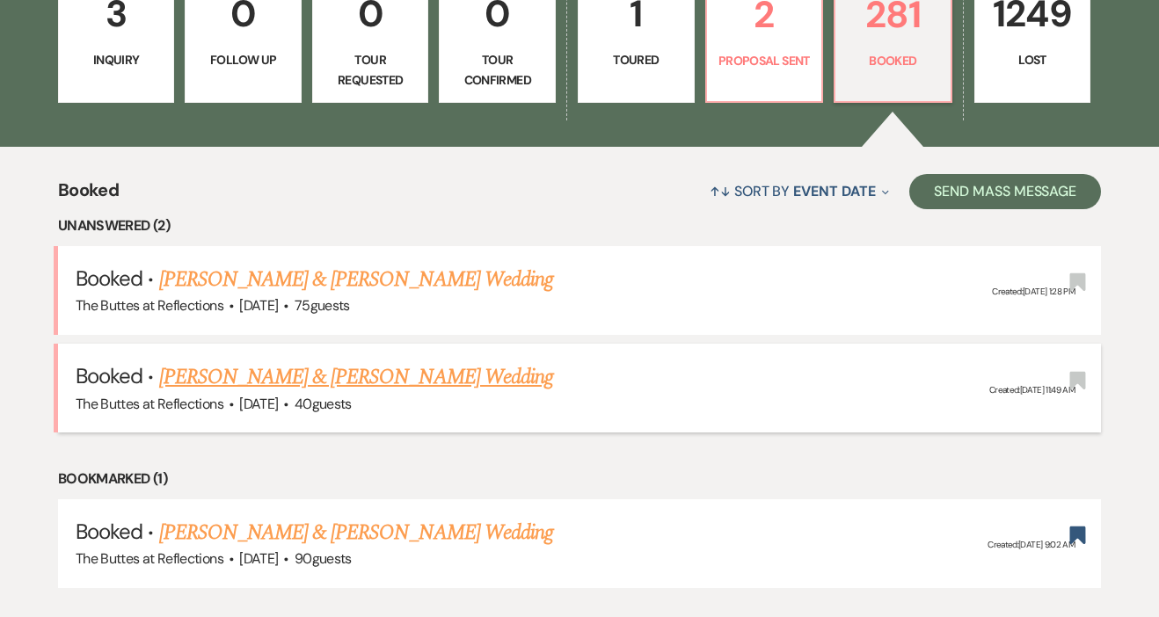
click at [210, 376] on link "[PERSON_NAME] & [PERSON_NAME] Wedding" at bounding box center [356, 377] width 394 height 32
